Goal: Task Accomplishment & Management: Complete application form

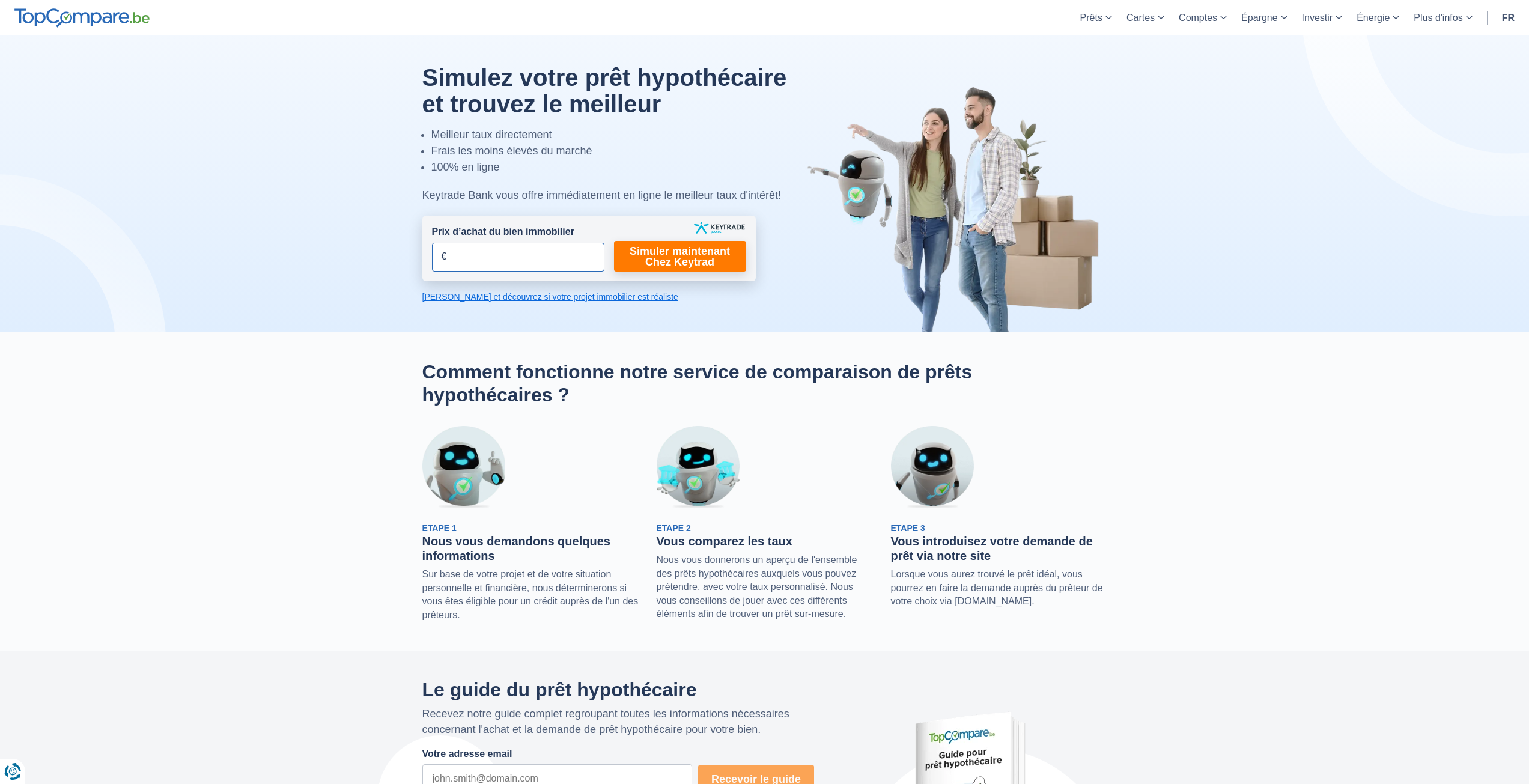
click at [512, 253] on input "Prix d’achat du bien immobilier" at bounding box center [518, 257] width 173 height 29
type input "120.000"
click at [665, 261] on link "Simuler maintenant Chez Keytrad" at bounding box center [680, 256] width 132 height 30
click at [674, 253] on link "Simuler maintenant Chez Keytrad" at bounding box center [680, 256] width 132 height 30
click at [677, 259] on link "Simuler maintenant Chez Keytrad" at bounding box center [680, 256] width 132 height 30
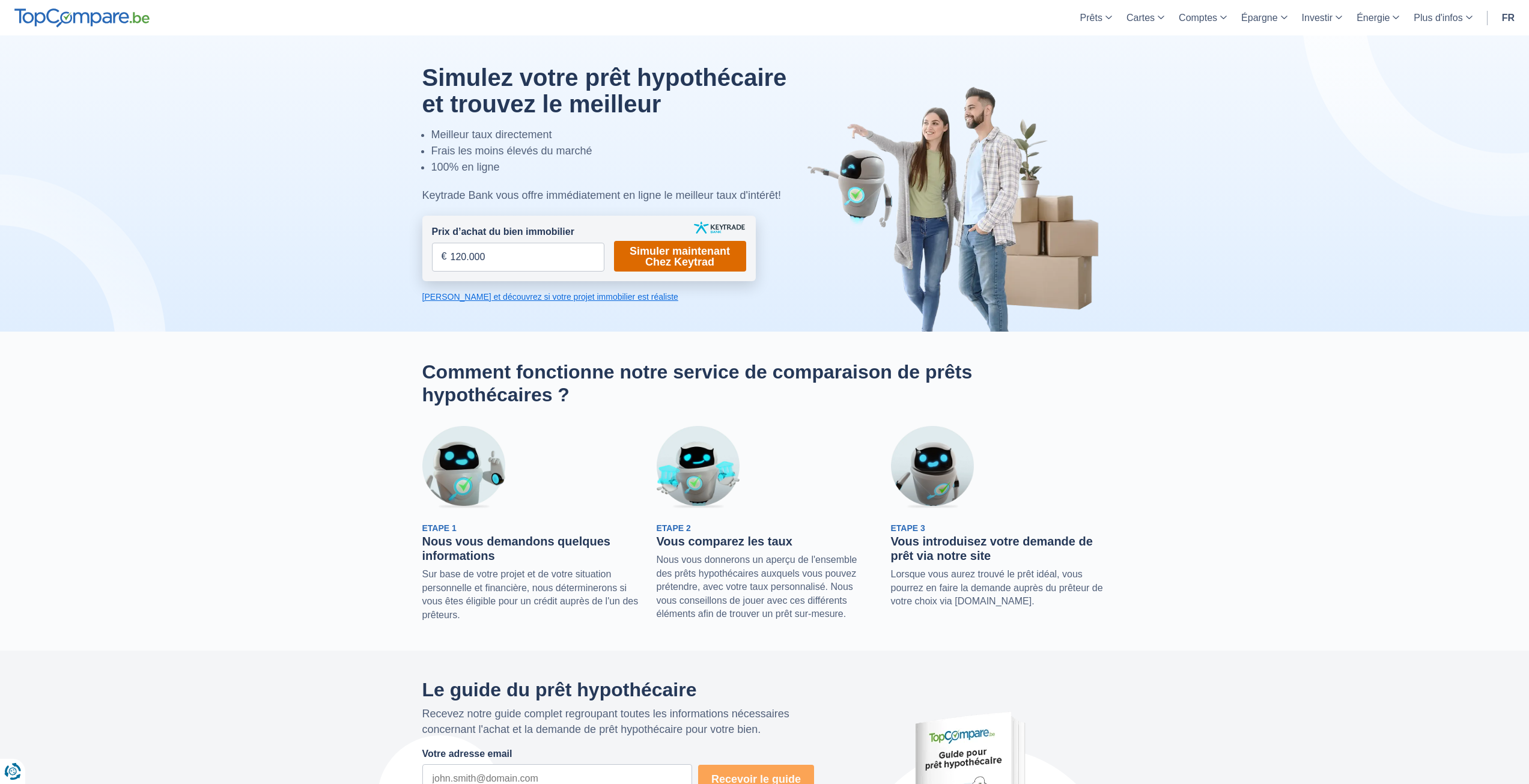
click at [677, 259] on link "Simuler maintenant Chez Keytrad" at bounding box center [680, 256] width 132 height 30
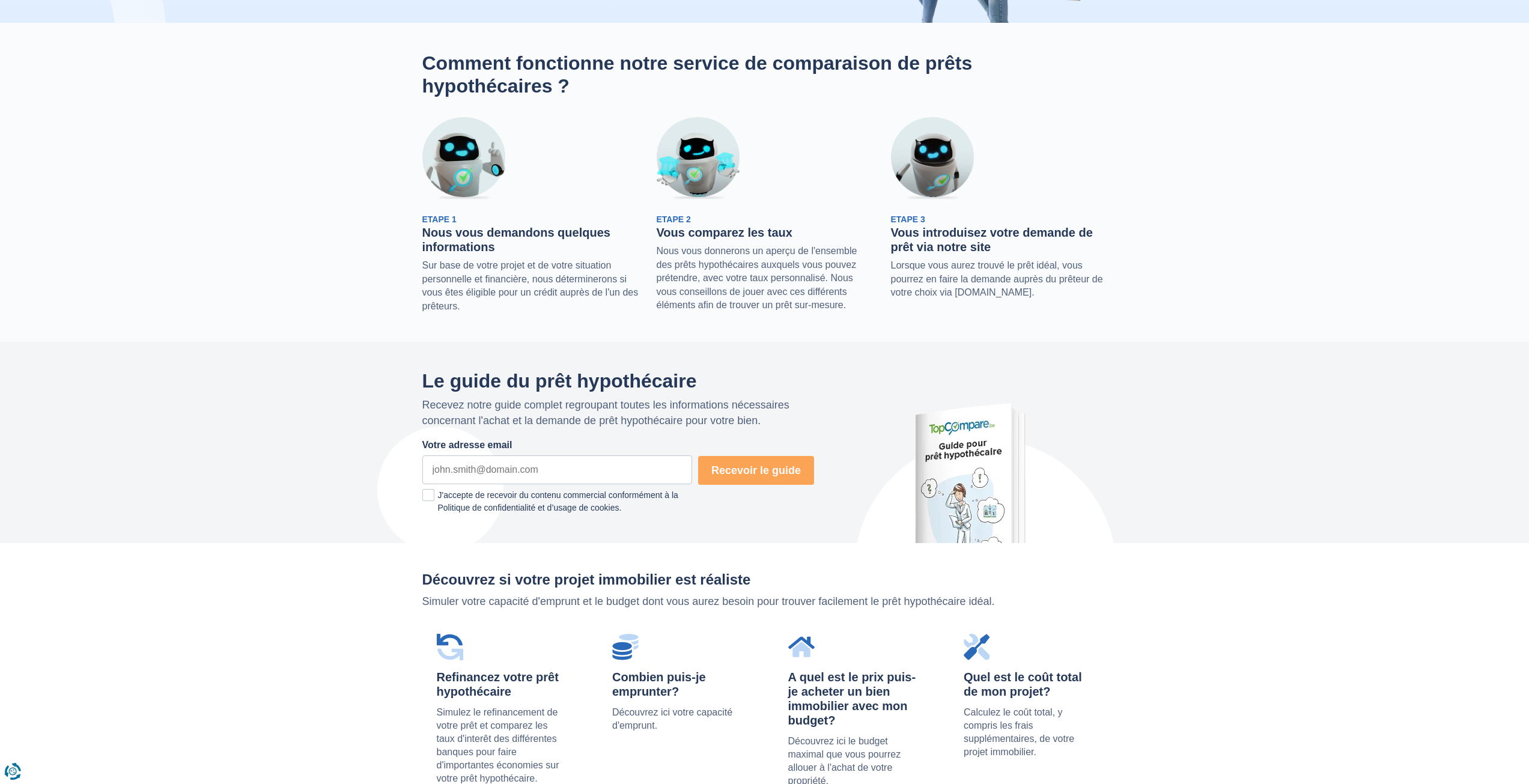
scroll to position [60, 0]
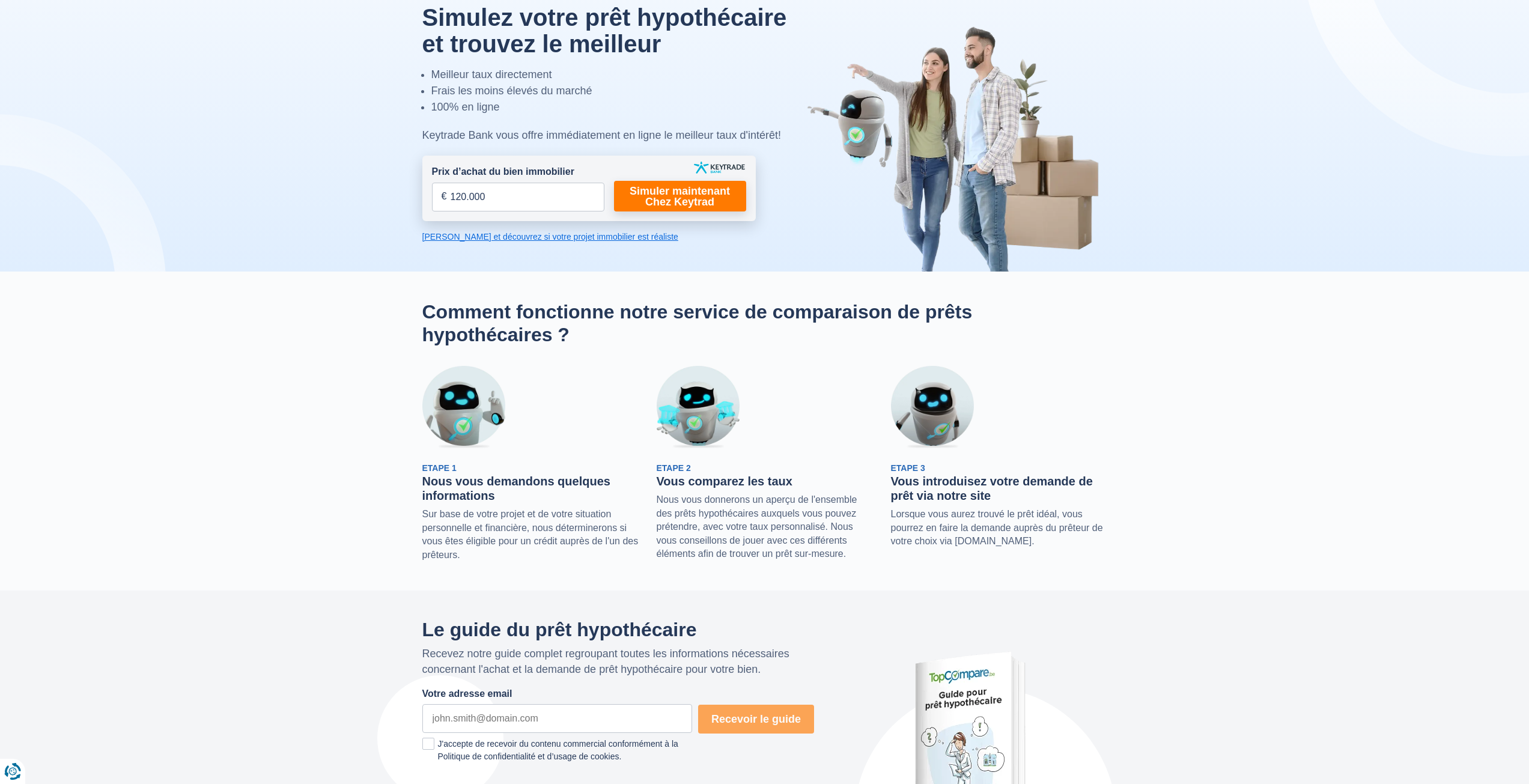
click at [572, 238] on link "[PERSON_NAME] et découvrez si votre projet immobilier est réaliste" at bounding box center [589, 237] width 334 height 12
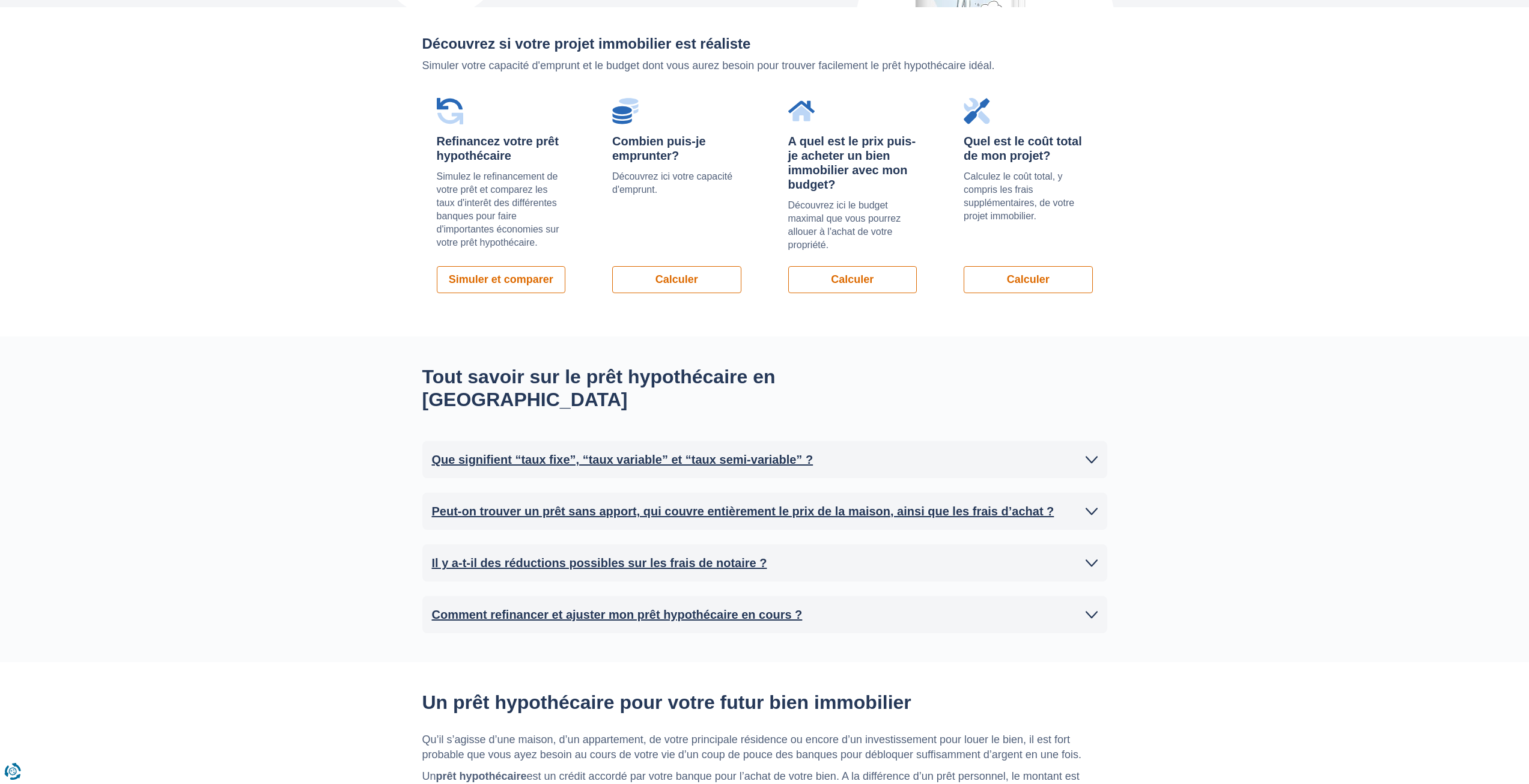
scroll to position [852, 0]
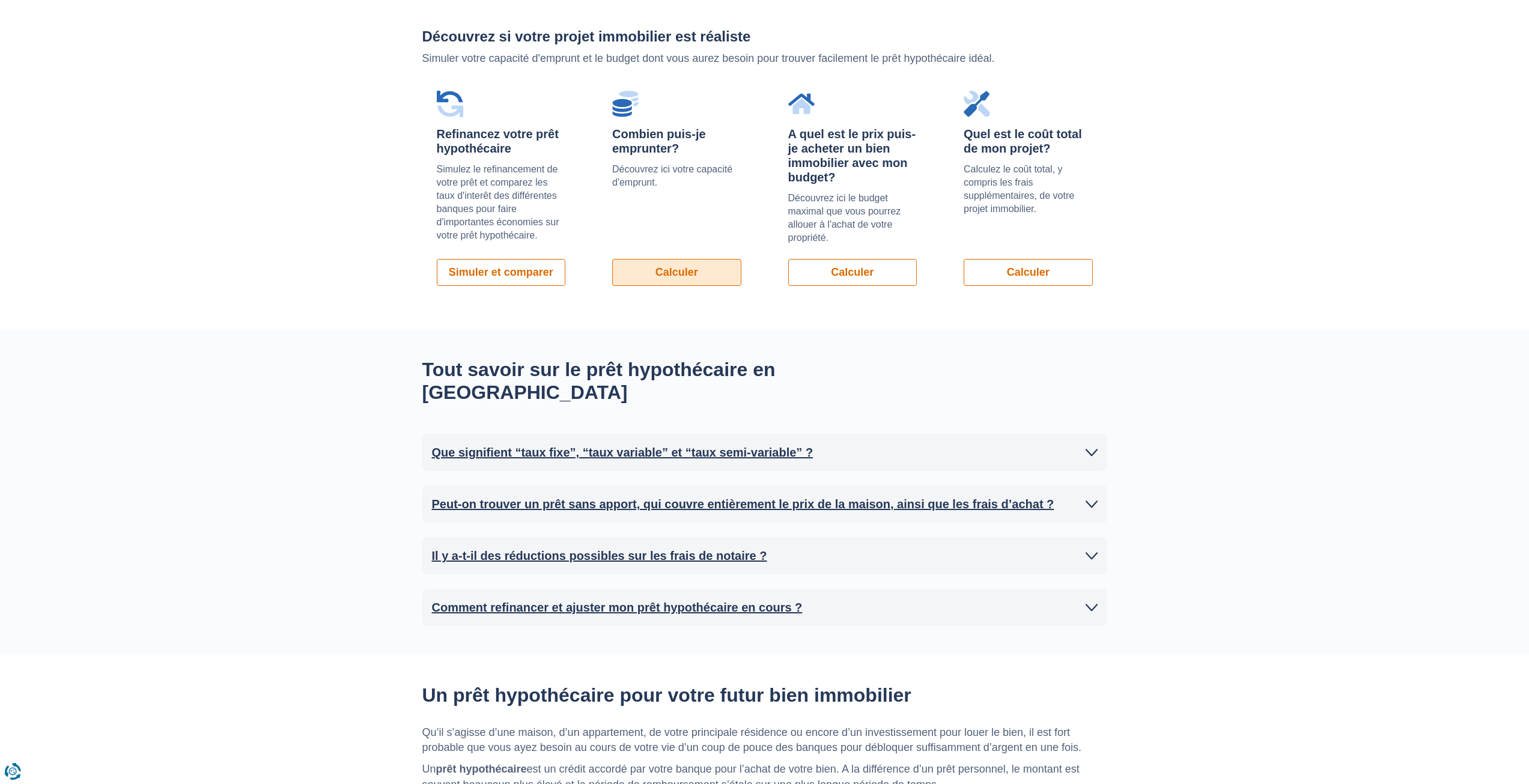
click at [660, 277] on link "Calculer" at bounding box center [677, 273] width 129 height 27
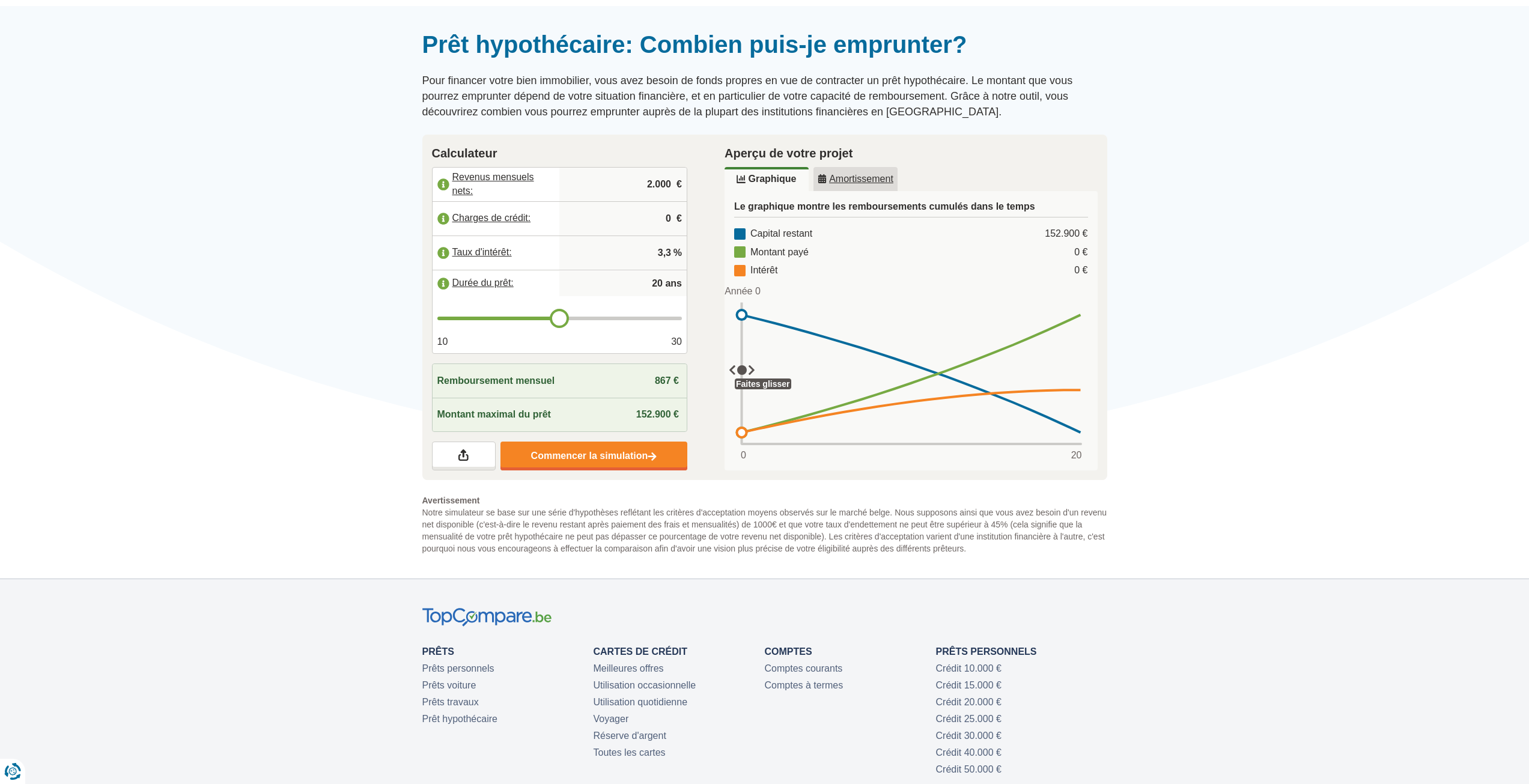
scroll to position [60, 0]
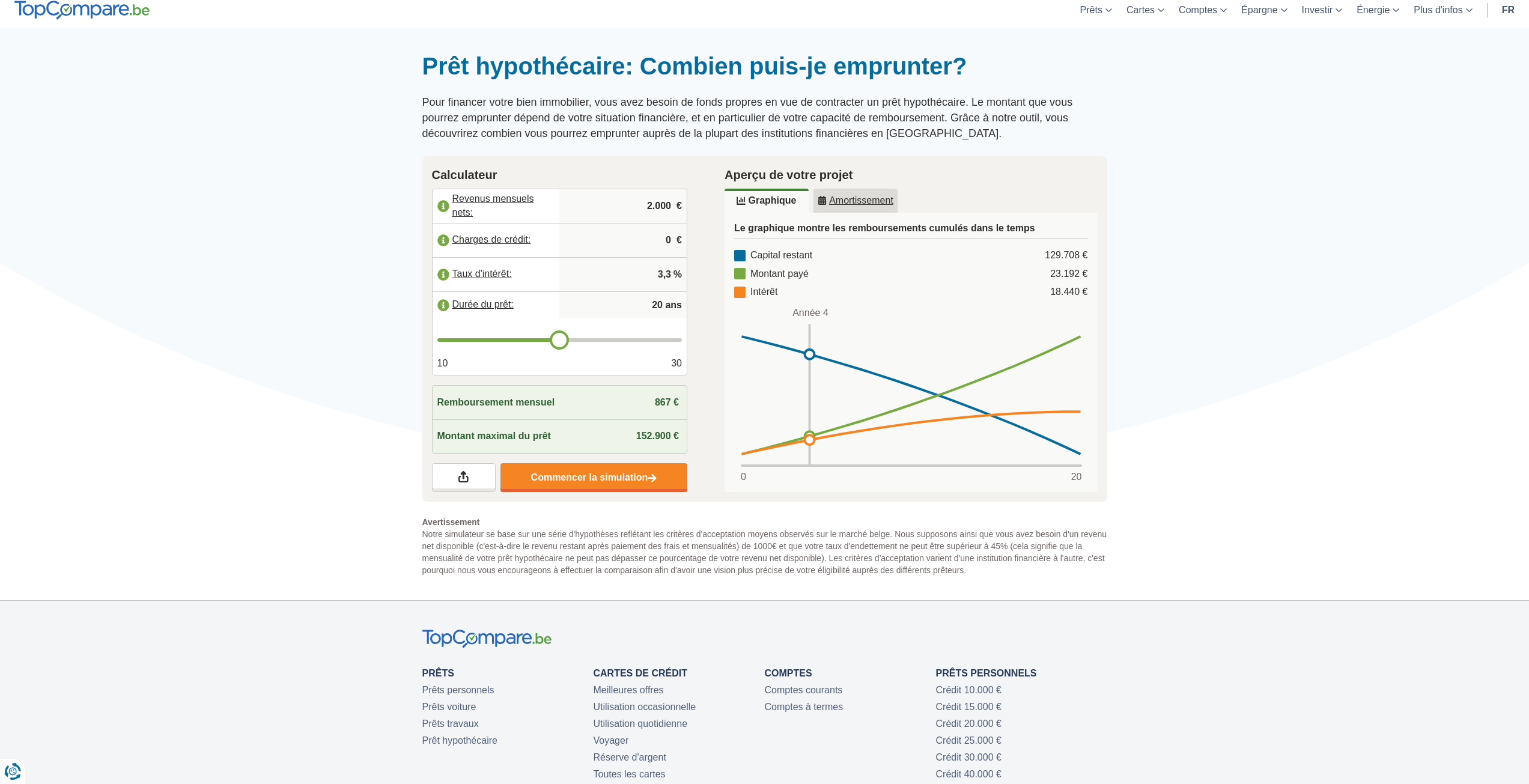
click at [853, 198] on u "Amortissement" at bounding box center [856, 201] width 76 height 10
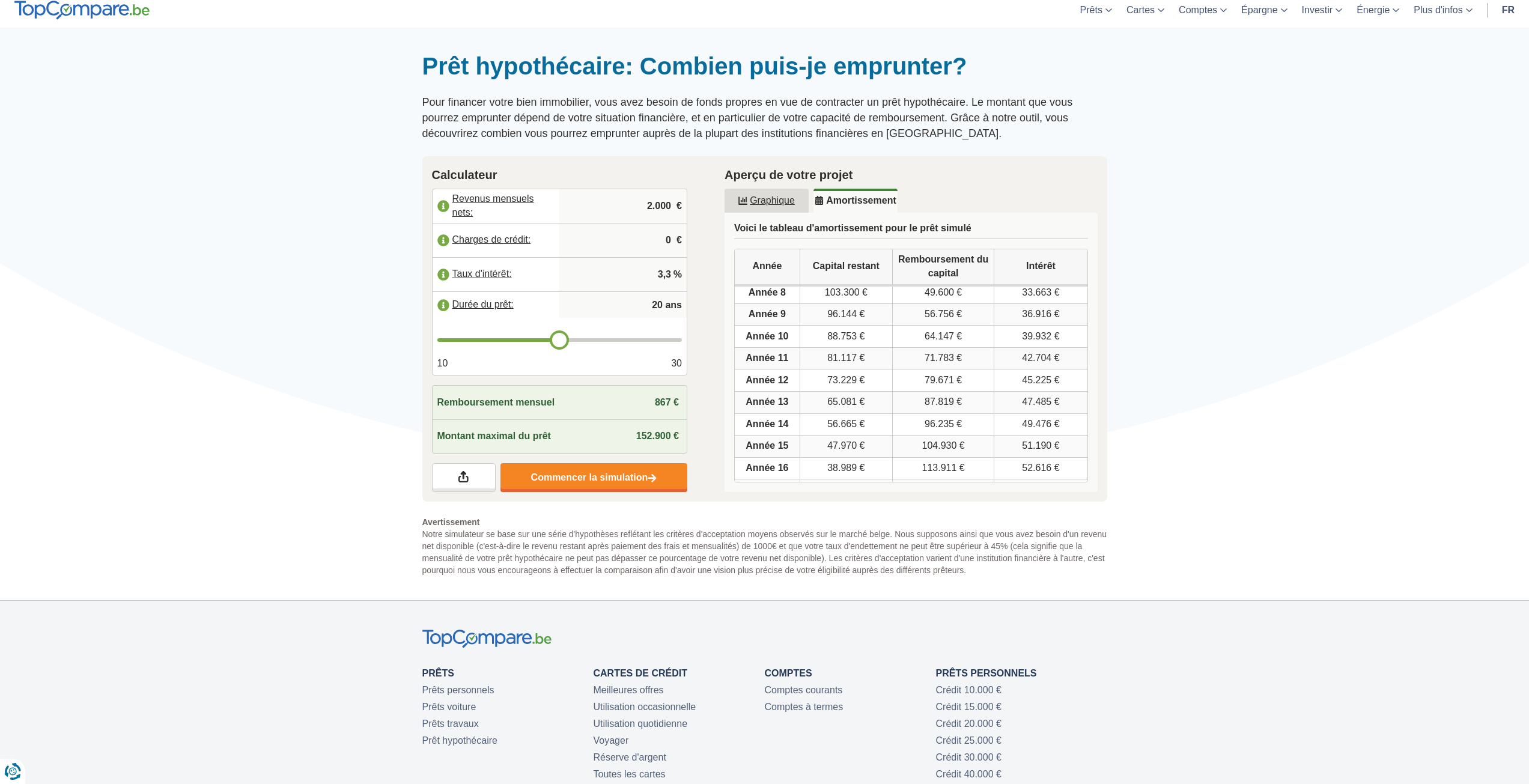
scroll to position [0, 0]
type input "21"
type input "22"
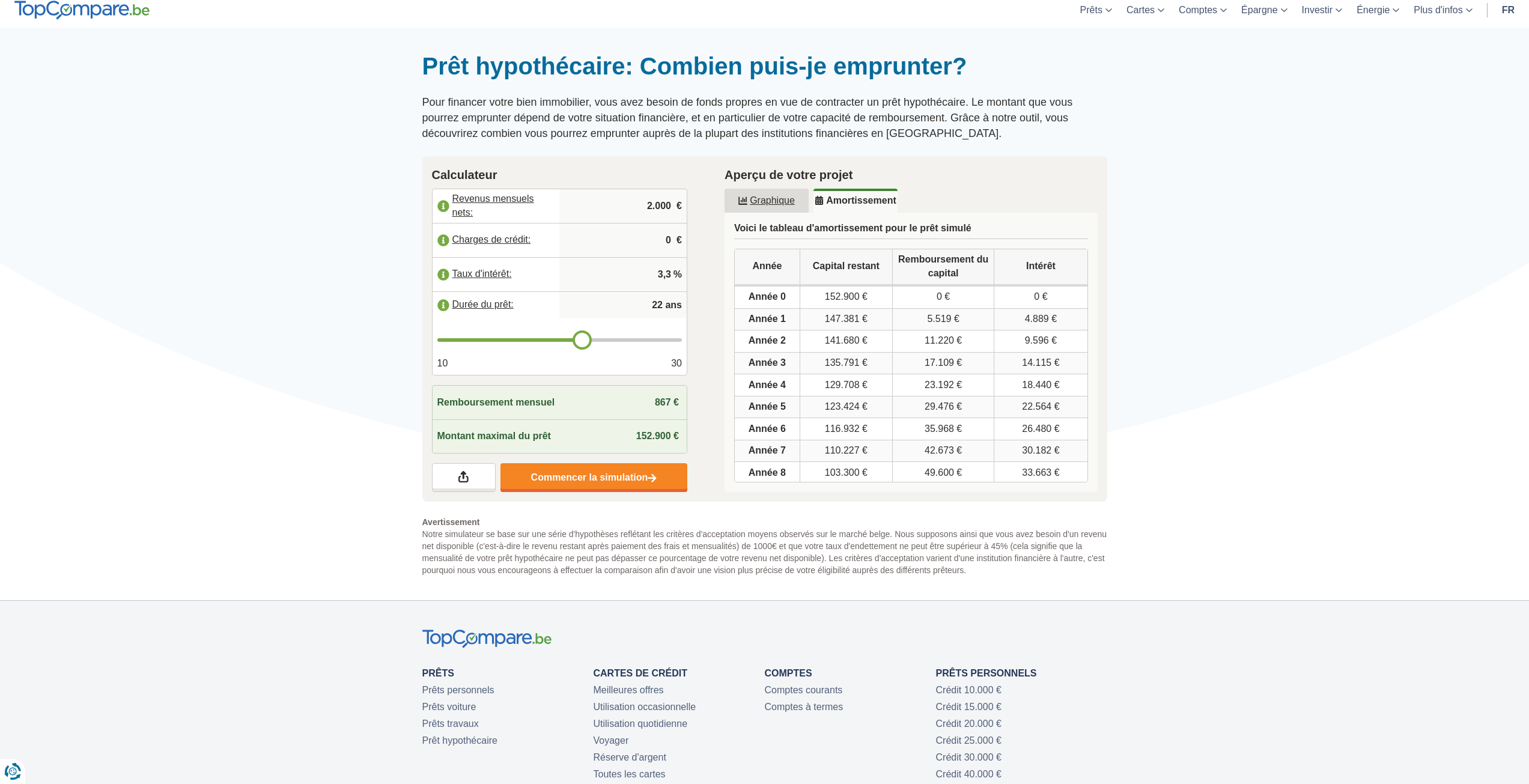
type input "23"
type input "24"
type input "25"
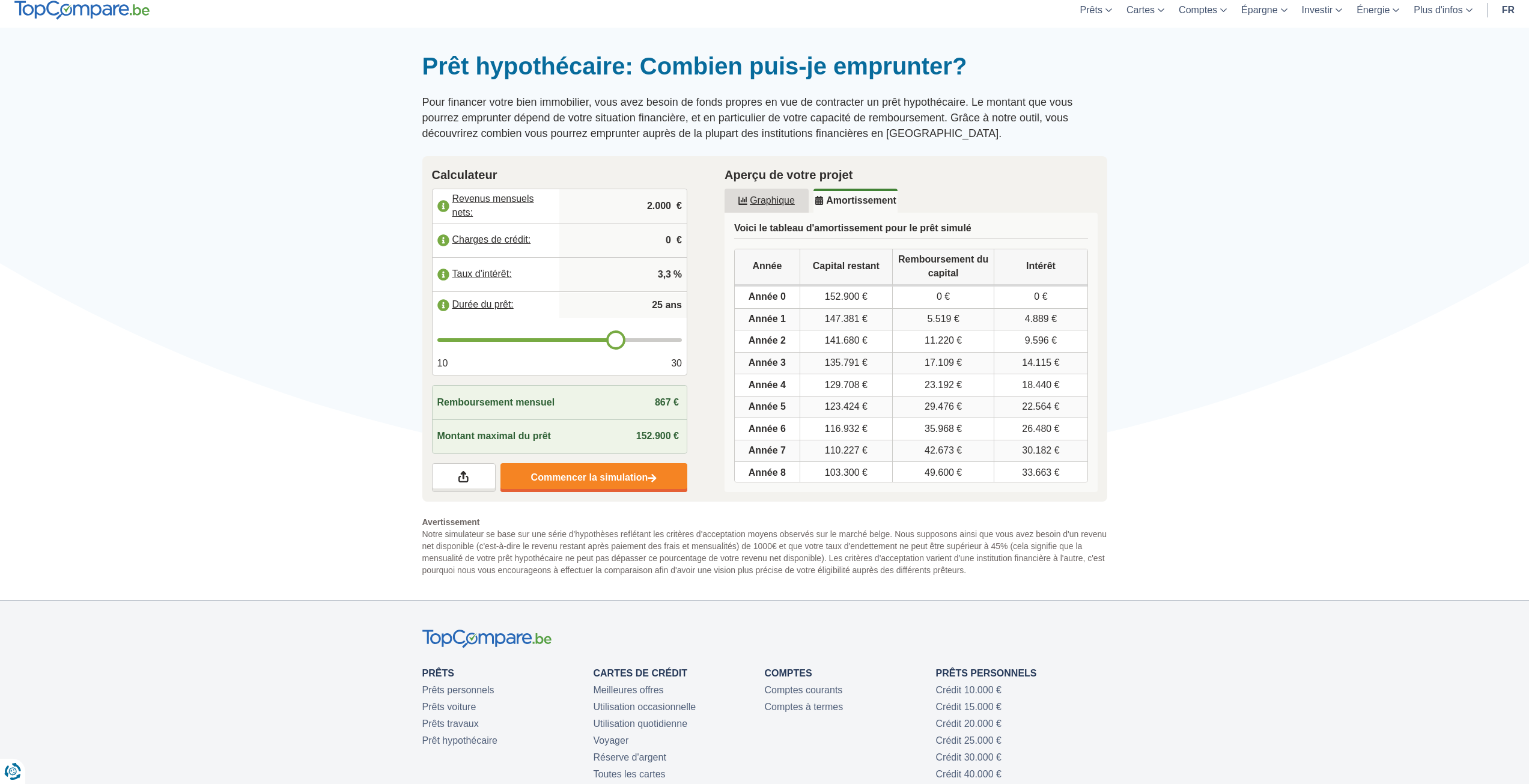
drag, startPoint x: 559, startPoint y: 338, endPoint x: 617, endPoint y: 340, distance: 58.0
type input "25"
click at [617, 340] on input "range" at bounding box center [559, 340] width 245 height 4
click at [571, 438] on div "Montant maximal du prêt 179.800 €" at bounding box center [559, 436] width 255 height 33
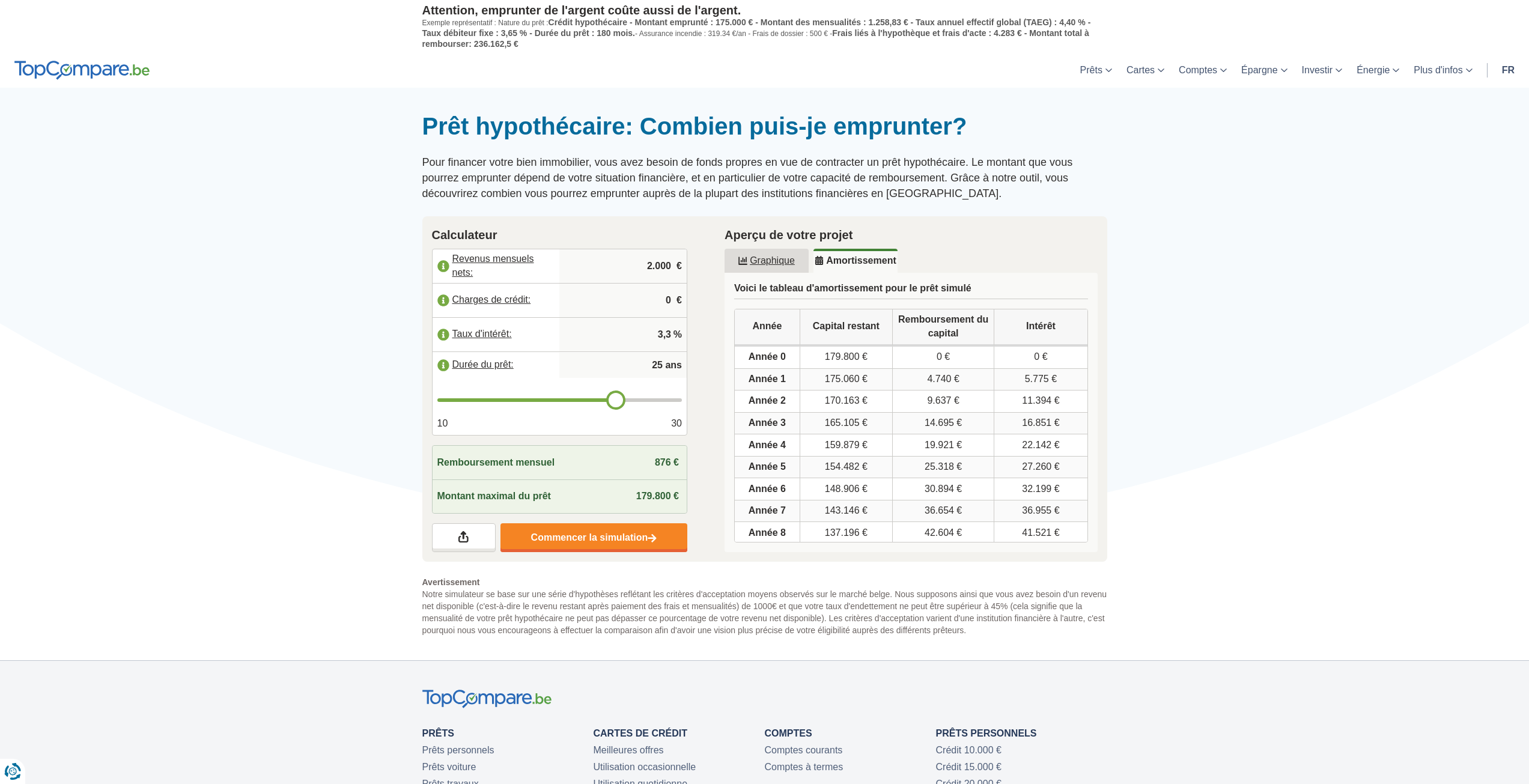
drag, startPoint x: 520, startPoint y: 455, endPoint x: 524, endPoint y: 462, distance: 8.1
click at [522, 456] on span "Remboursement mensuel" at bounding box center [495, 463] width 118 height 14
click at [518, 492] on span "Montant maximal du prêt" at bounding box center [493, 496] width 113 height 14
click at [569, 536] on link "Commencer la simulation" at bounding box center [594, 538] width 187 height 29
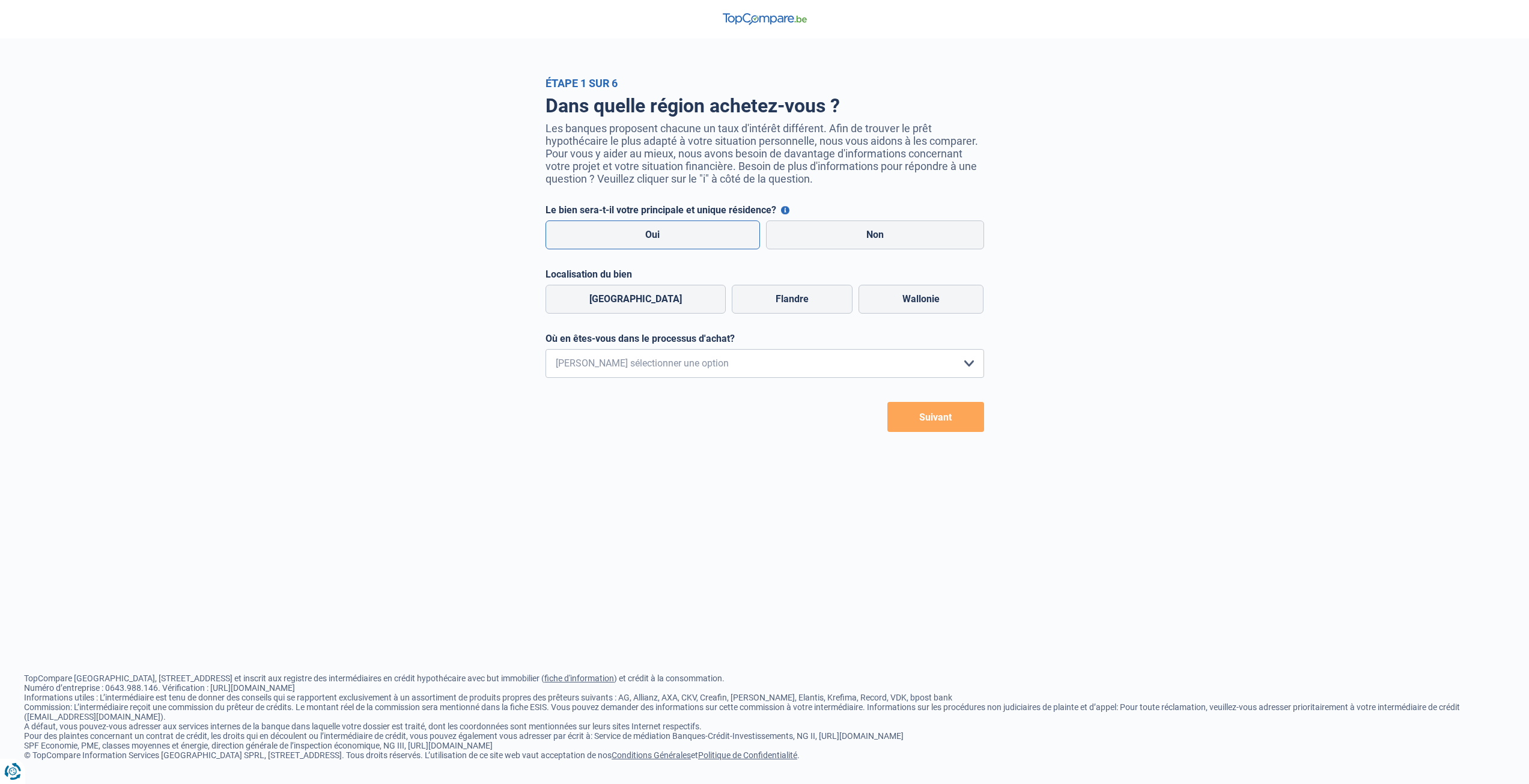
click at [652, 239] on label "Oui" at bounding box center [653, 235] width 215 height 29
click at [652, 239] on input "Oui" at bounding box center [653, 235] width 215 height 29
radio input "true"
click at [883, 305] on label "Wallonie" at bounding box center [921, 299] width 125 height 29
click at [883, 305] on input "Wallonie" at bounding box center [921, 299] width 125 height 29
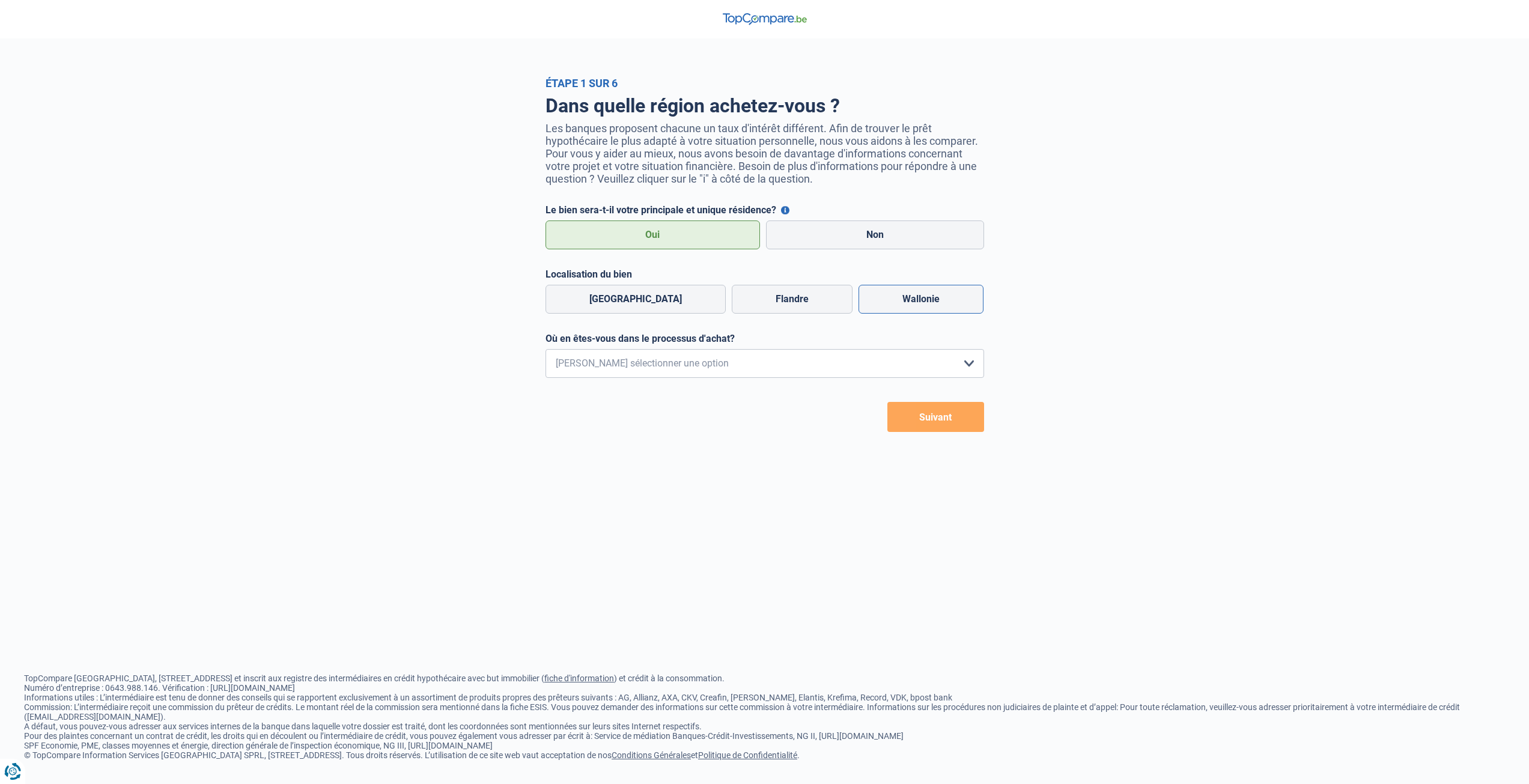
radio input "true"
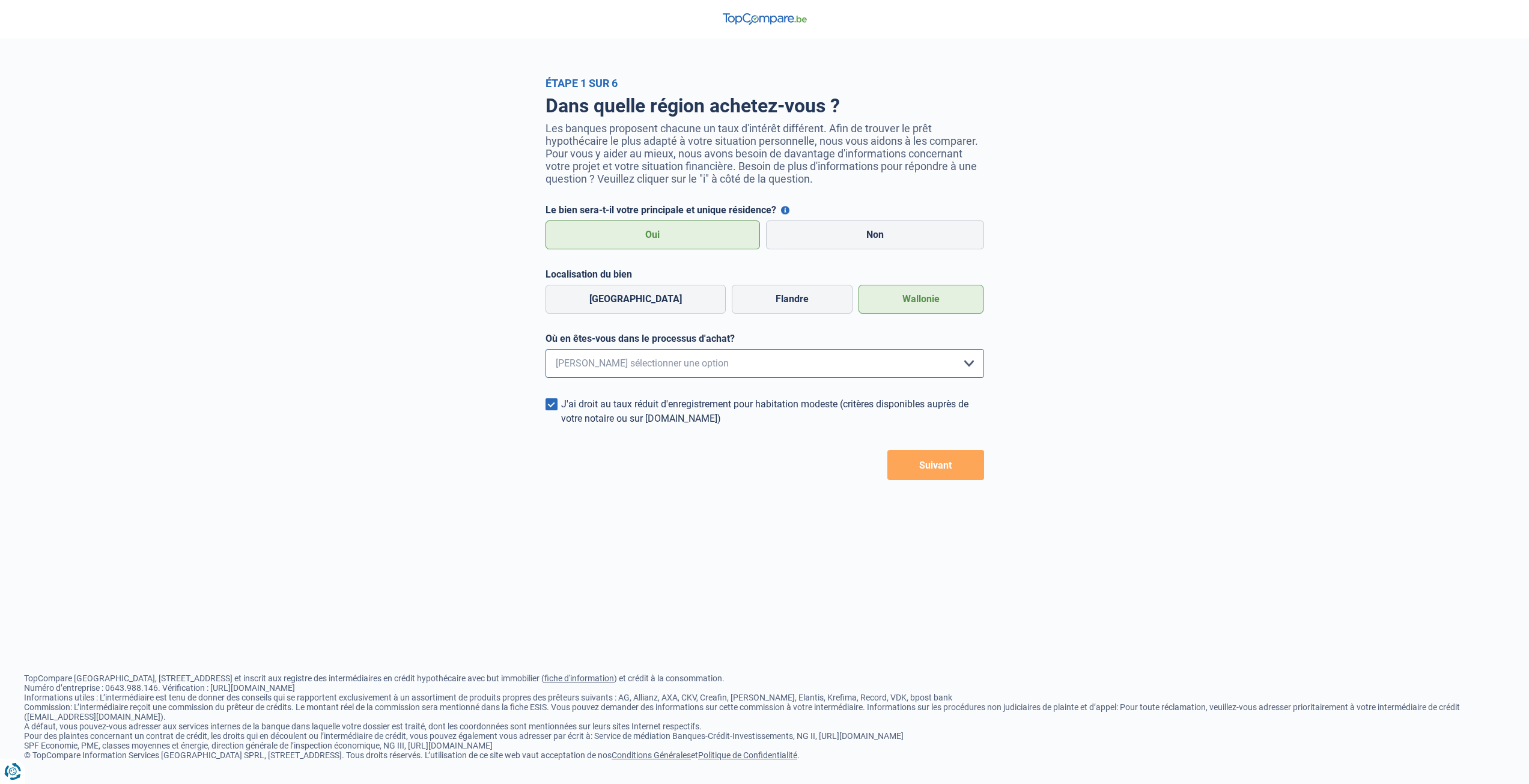
drag, startPoint x: 600, startPoint y: 365, endPoint x: 601, endPoint y: 377, distance: 12.0
click at [601, 377] on select "Je me renseigne juste car je n'ai pas de projet d'achat concret actuellement Je…" at bounding box center [764, 363] width 438 height 29
select select "1b"
click at [546, 352] on select "Je me renseigne juste car je n'ai pas de projet d'achat concret actuellement Je…" at bounding box center [764, 363] width 438 height 29
click at [922, 467] on button "Suivant" at bounding box center [935, 465] width 97 height 30
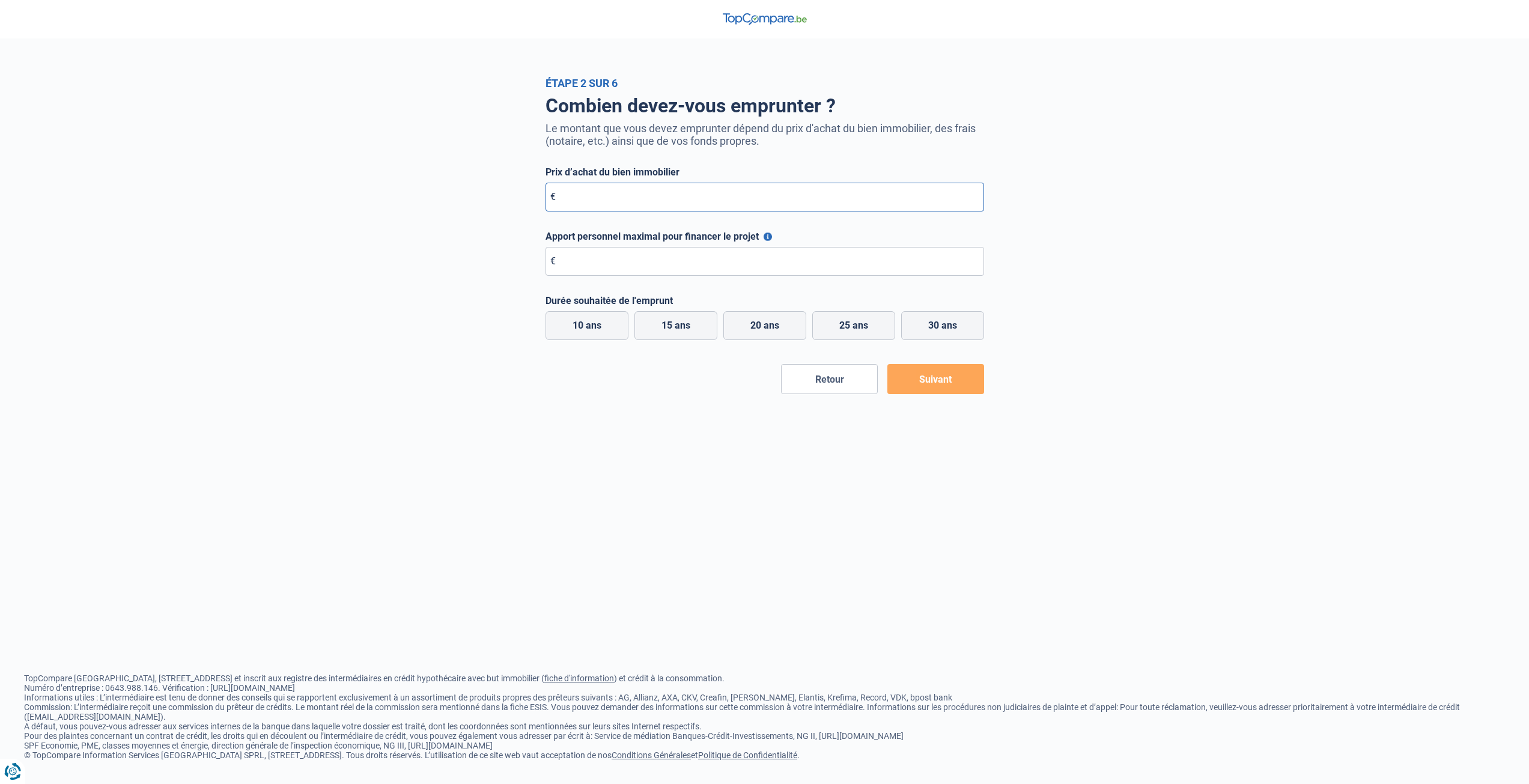
click at [665, 195] on input "Prix d’achat du bien immobilier" at bounding box center [764, 197] width 438 height 29
type input "110.000"
click at [607, 264] on input "Apport personnel maximal pour financer le projet" at bounding box center [764, 261] width 438 height 29
type input "0"
click at [846, 328] on label "25 ans" at bounding box center [853, 325] width 83 height 29
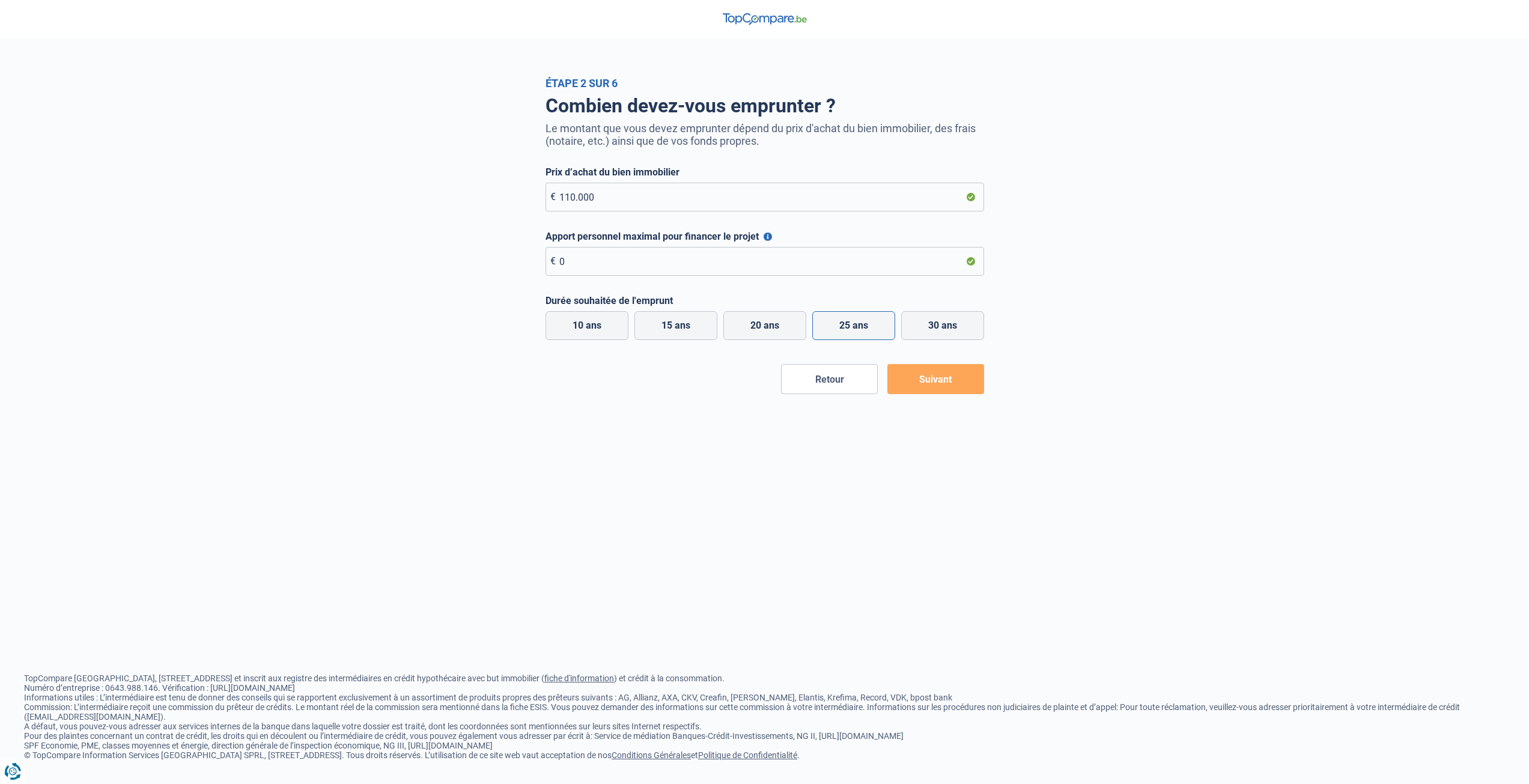
click at [846, 328] on input "25 ans" at bounding box center [853, 325] width 83 height 29
radio input "true"
click at [933, 380] on button "Suivant" at bounding box center [935, 379] width 97 height 30
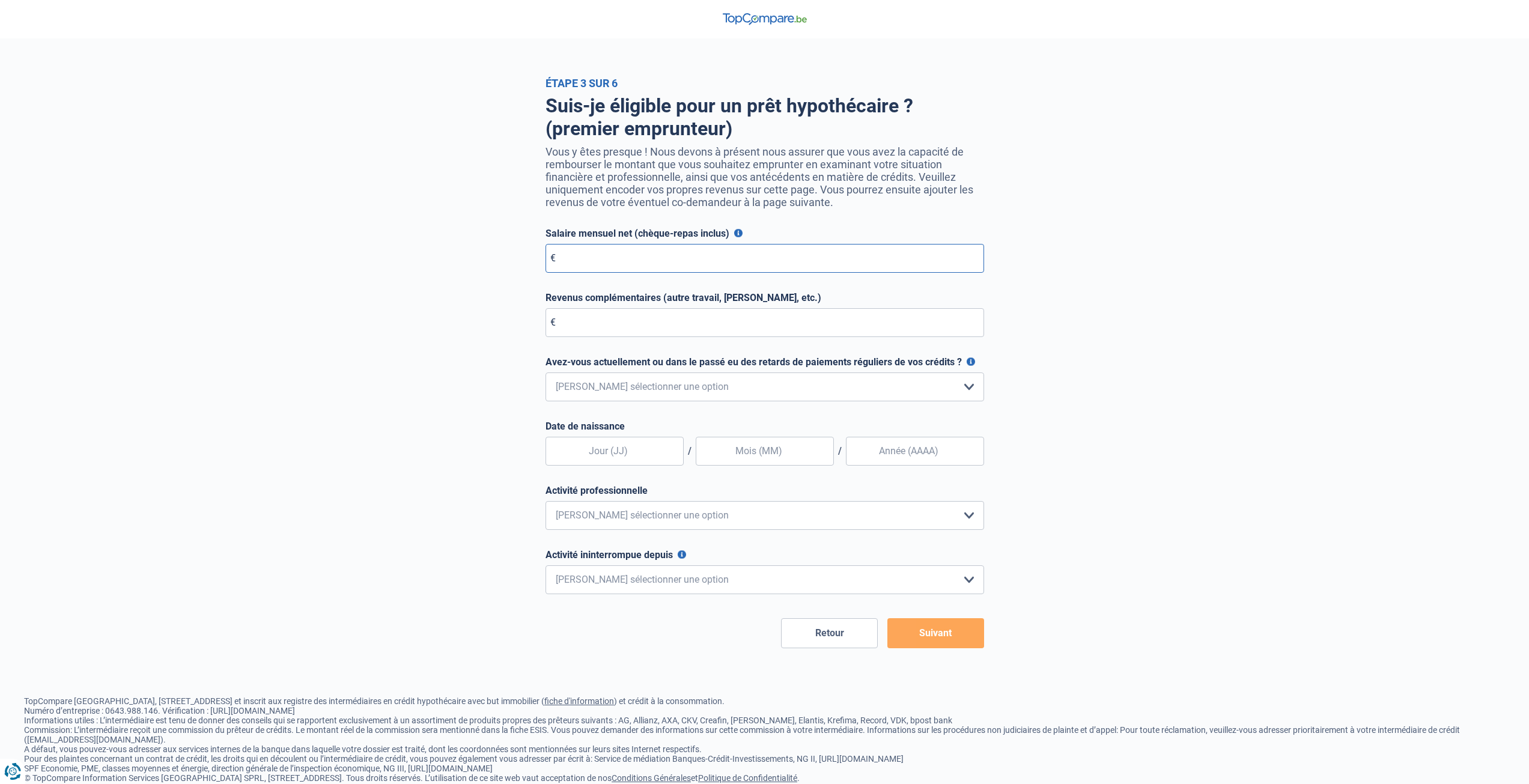
click at [587, 259] on input "Salaire mensuel net (chèque-repas inclus)" at bounding box center [764, 258] width 438 height 29
type input "2.000"
click at [606, 322] on input "Revenus complémentaires (autre travail, loyer, etc.)" at bounding box center [764, 323] width 438 height 29
type input "0"
click at [617, 390] on select "Non, jamais Oui mais j'ai tout remboursé il y a moins d'un an Oui mais cela fai…" at bounding box center [764, 387] width 438 height 29
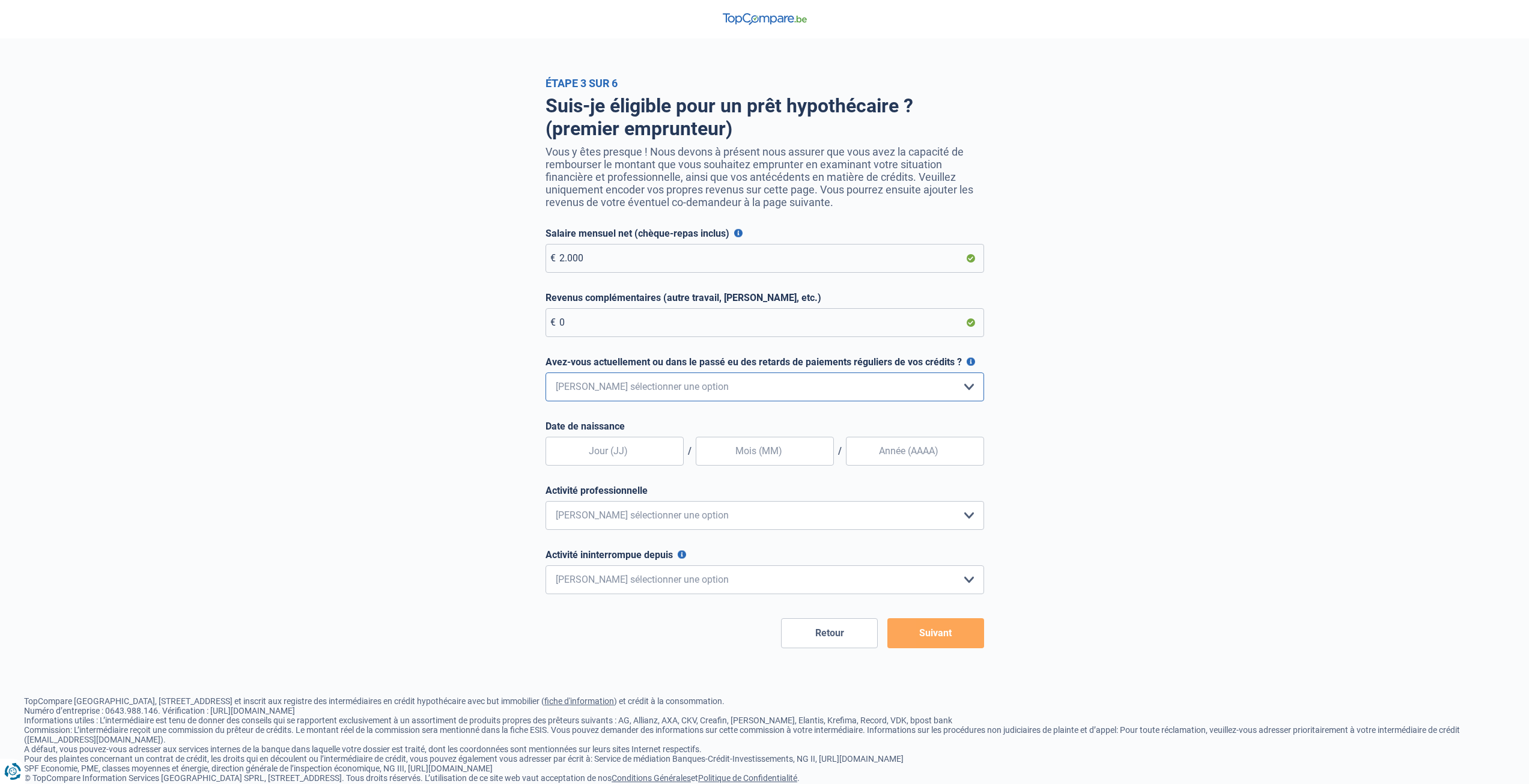
select select "1"
click at [546, 375] on select "Non, jamais Oui mais j'ai tout remboursé il y a moins d'un an Oui mais cela fai…" at bounding box center [764, 387] width 438 height 29
click at [624, 446] on input "text" at bounding box center [615, 451] width 138 height 29
click at [922, 637] on button "Suivant" at bounding box center [935, 633] width 97 height 30
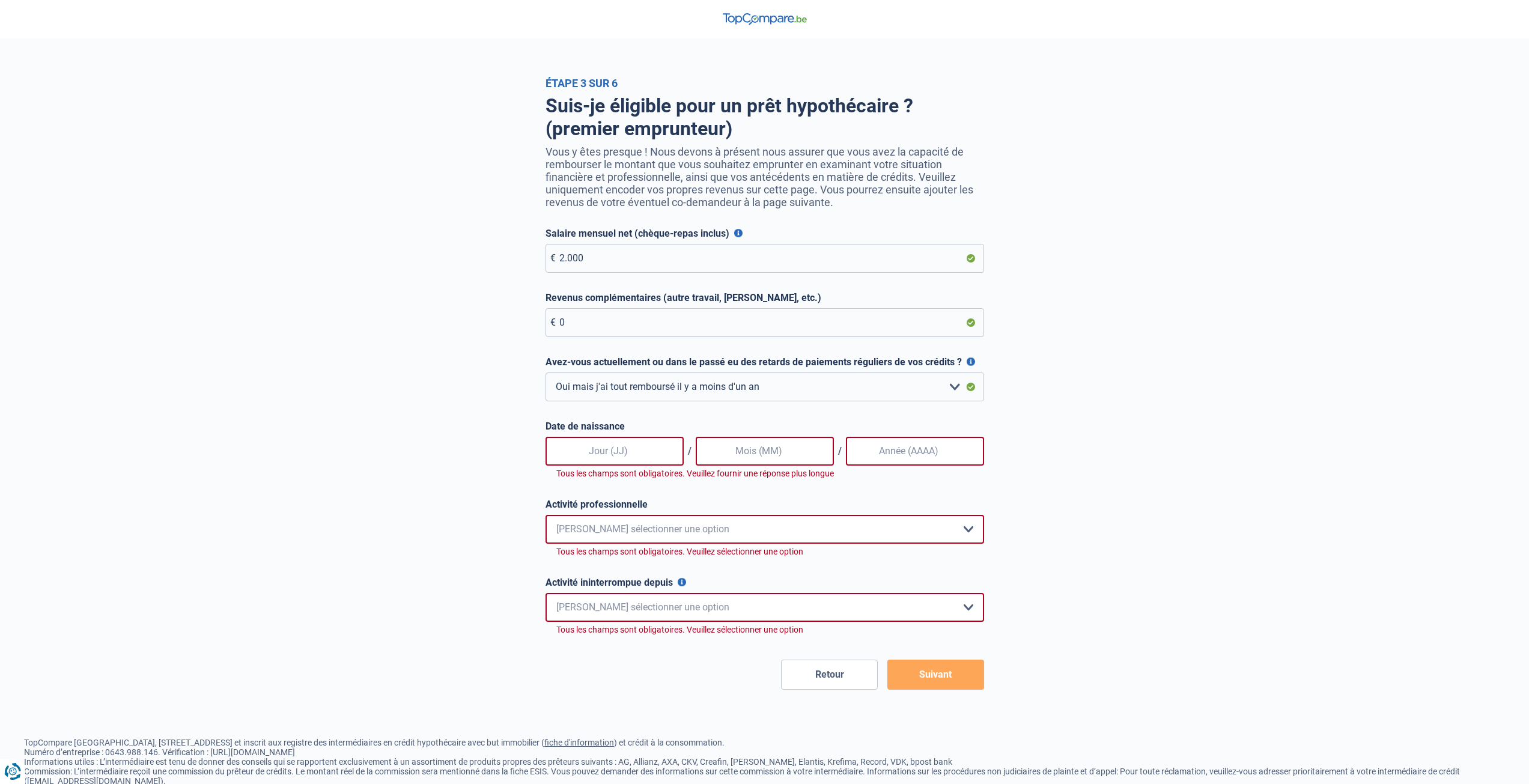
scroll to position [32, 0]
